Goal: Entertainment & Leisure: Browse casually

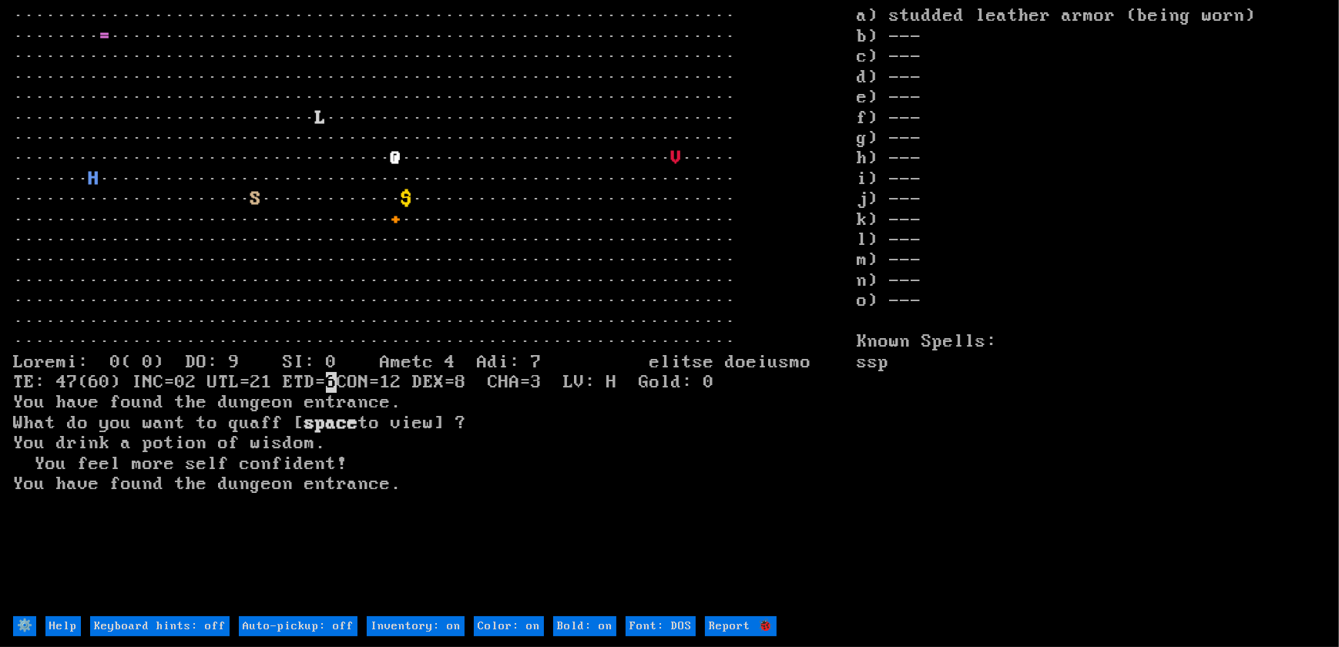
type off "Auto-pickup: on"
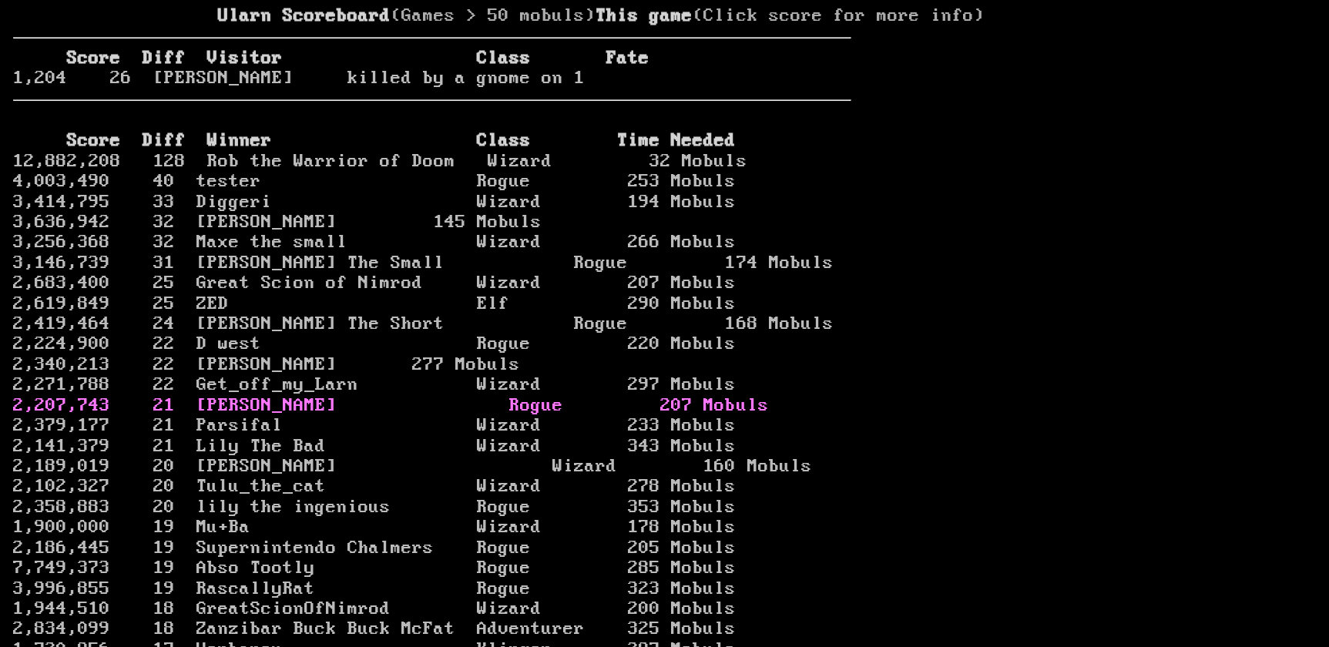
click at [472, 416] on link "2,207,743 21 [PERSON_NAME] Rogue 207 Mobuls" at bounding box center [390, 405] width 755 height 21
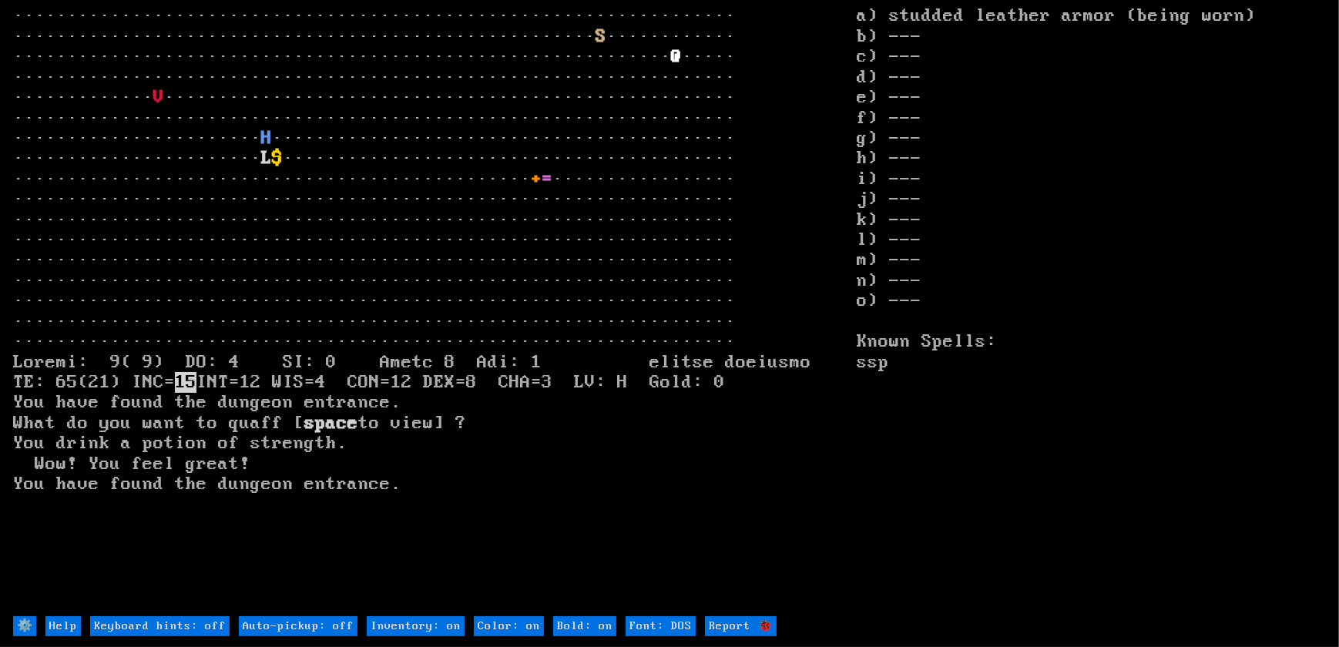
type off "Auto-pickup: on"
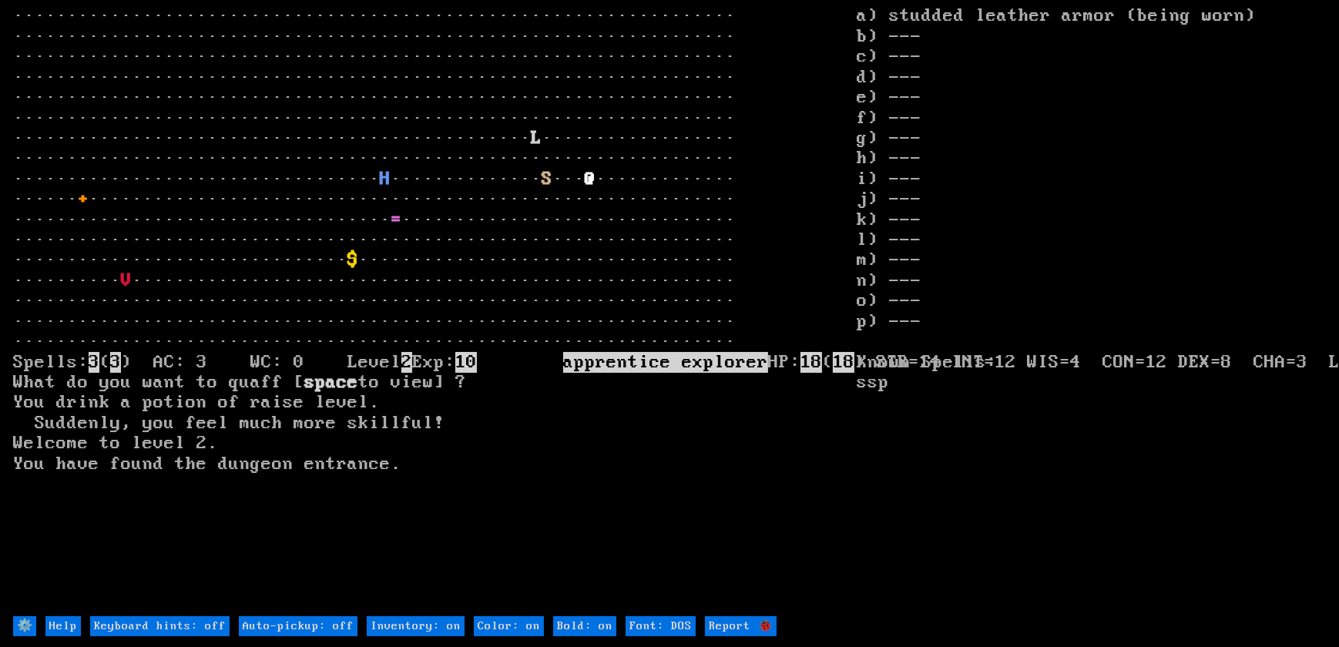
type off "Auto-pickup: on"
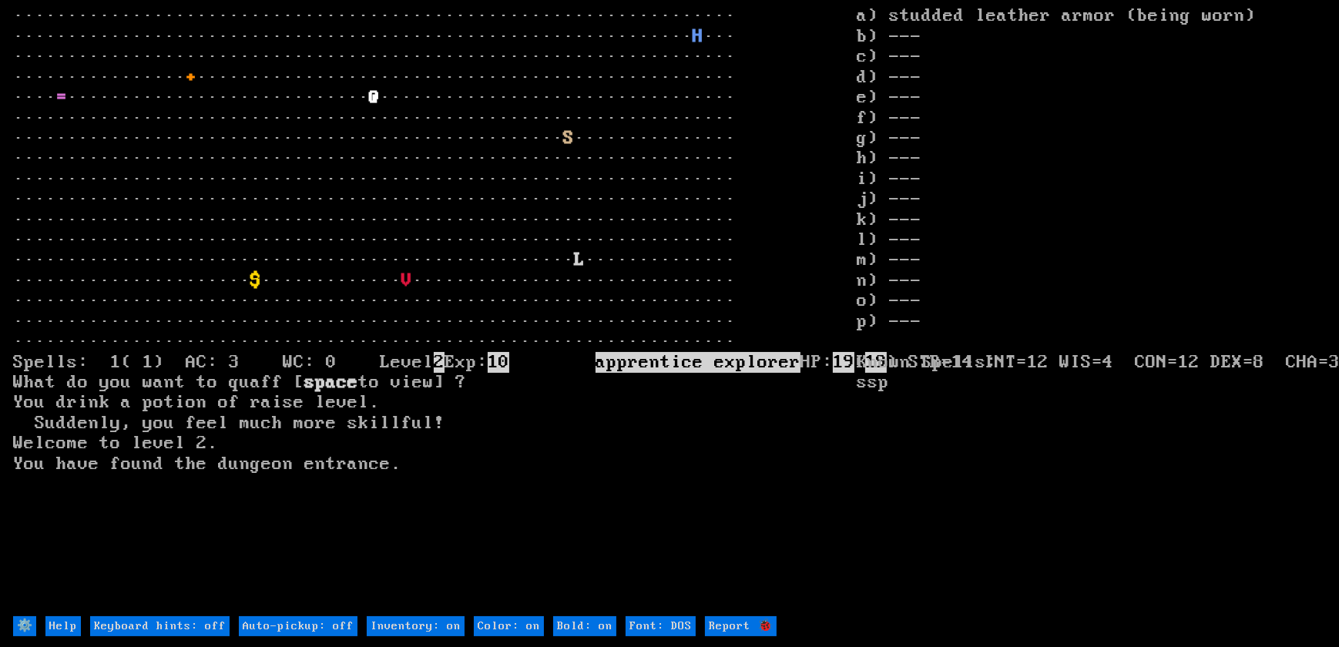
type off "Auto-pickup: on"
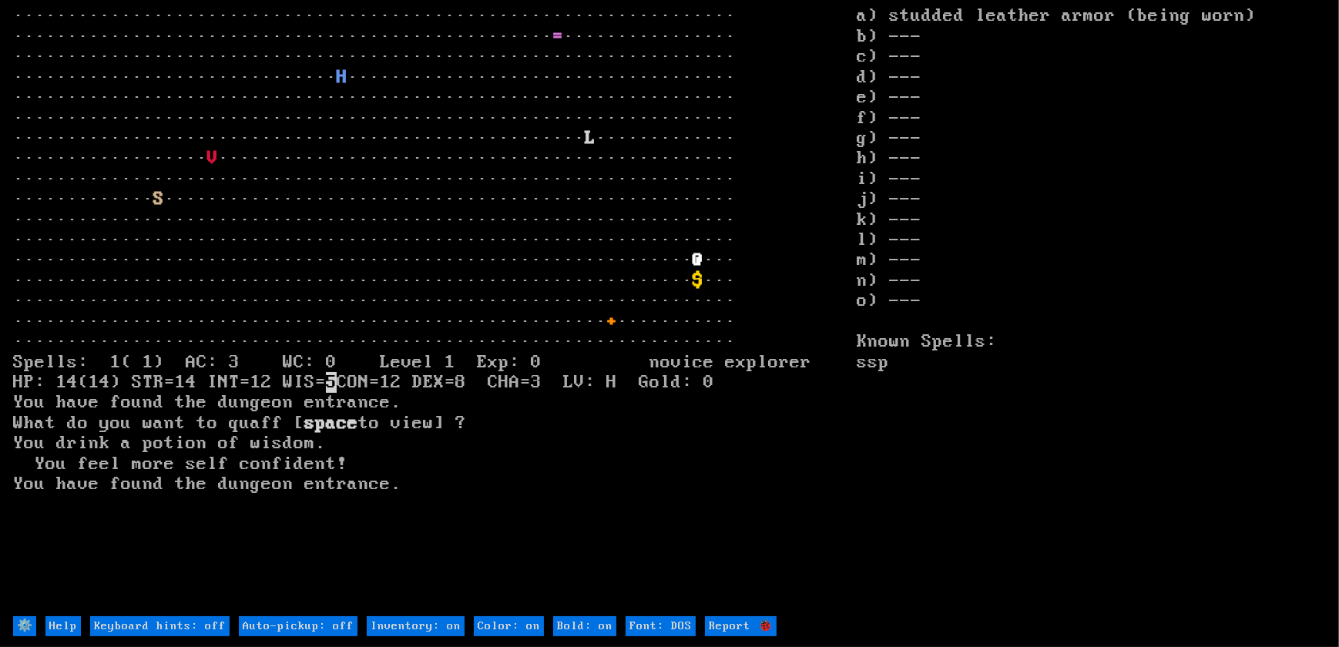
type off "Auto-pickup: on"
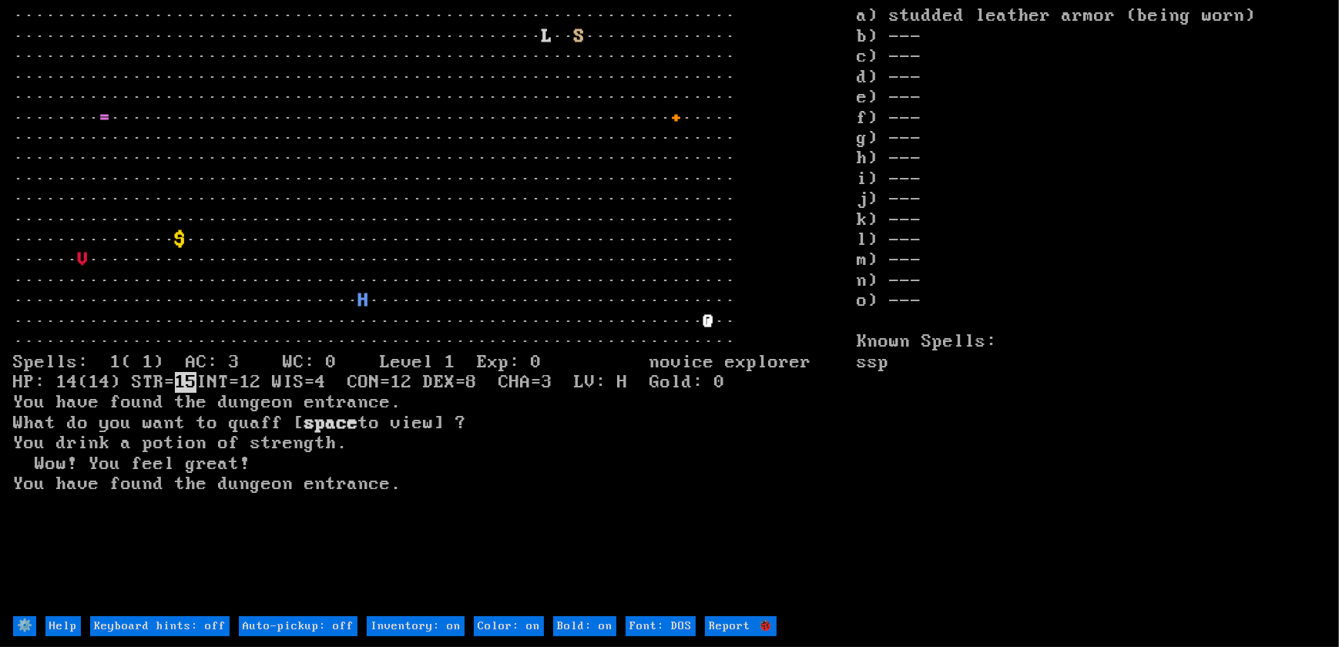
type off "Auto-pickup: on"
